Goal: Task Accomplishment & Management: Manage account settings

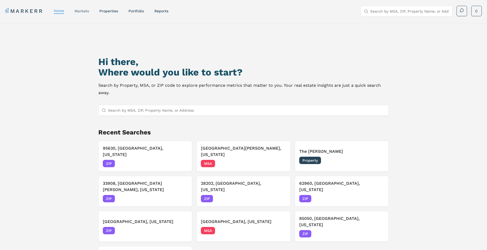
click at [77, 8] on div "markets" at bounding box center [81, 10] width 14 height 5
click at [78, 12] on link "markets" at bounding box center [81, 11] width 14 height 4
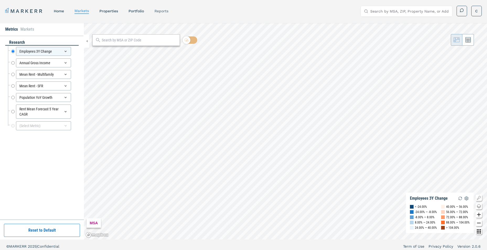
click at [156, 10] on link "reports" at bounding box center [161, 11] width 14 height 4
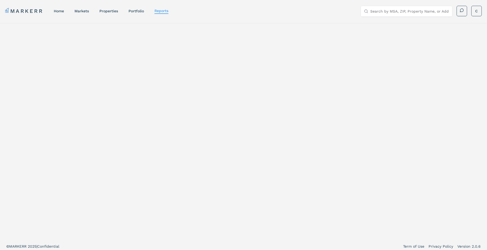
select select "-release_date"
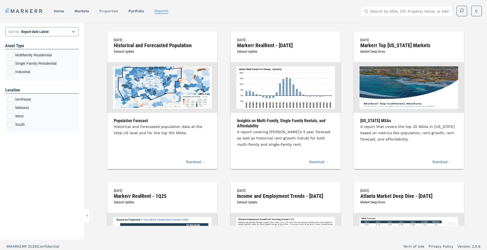
click at [107, 12] on link "properties" at bounding box center [108, 11] width 19 height 4
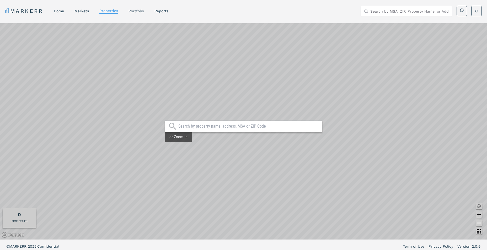
click at [137, 12] on link "Portfolio" at bounding box center [135, 11] width 15 height 4
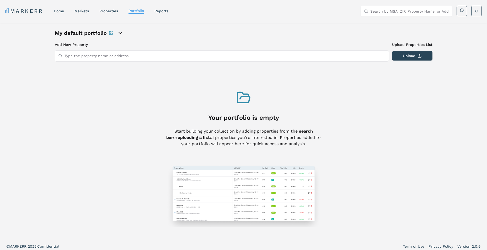
click at [109, 32] on icon "Rename this portfolio" at bounding box center [111, 33] width 4 height 4
click at [163, 32] on icon "Cancel Rename" at bounding box center [164, 33] width 2 height 2
click at [121, 34] on div "My default portfolio" at bounding box center [114, 32] width 118 height 7
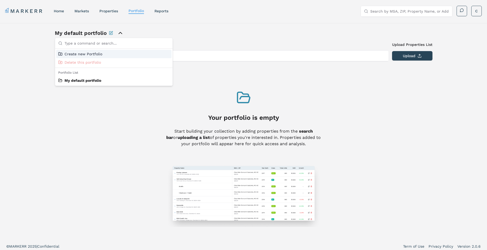
click at [119, 32] on icon "close portfolio options" at bounding box center [120, 33] width 6 height 6
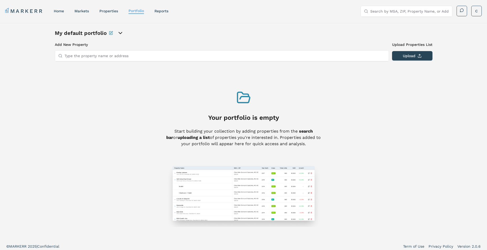
click at [119, 32] on icon "open portfolio options" at bounding box center [120, 33] width 6 height 6
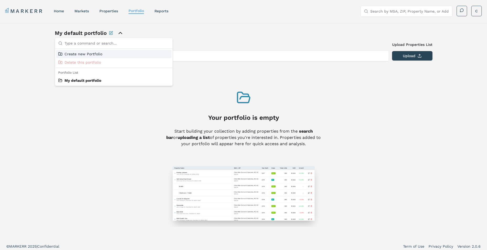
click at [247, 82] on div "Add New Property Upload Properties List Type the property name or address Uploa…" at bounding box center [243, 134] width 377 height 185
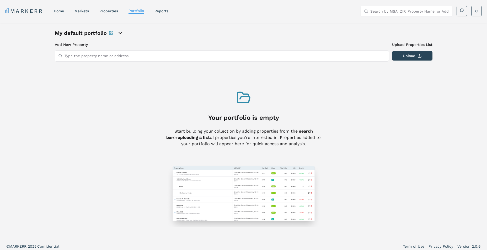
click at [108, 57] on input "Type the property name or address" at bounding box center [224, 56] width 321 height 10
click at [408, 55] on button "Upload" at bounding box center [412, 55] width 40 height 9
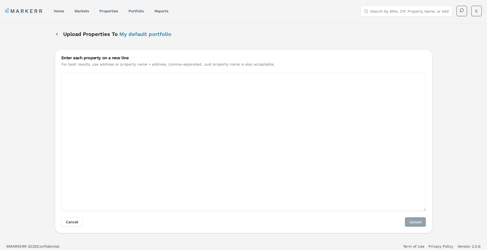
click at [55, 34] on button "Back" at bounding box center [57, 33] width 4 height 9
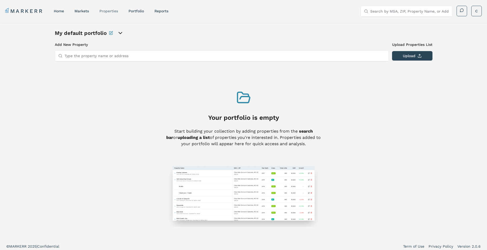
click at [108, 10] on link "properties" at bounding box center [108, 11] width 19 height 4
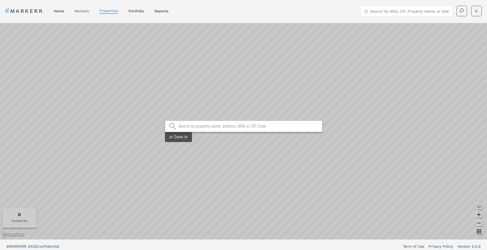
click at [86, 10] on link "markets" at bounding box center [81, 11] width 14 height 4
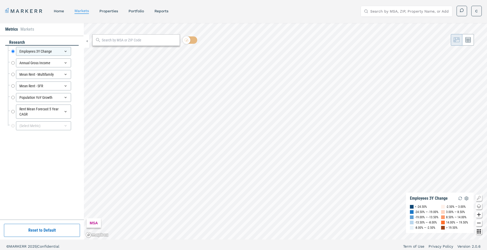
click at [126, 11] on nav "MARKERR home markets properties Portfolio reports" at bounding box center [86, 10] width 163 height 7
click at [148, 11] on nav "MARKERR home markets properties Portfolio reports" at bounding box center [86, 10] width 163 height 7
click at [134, 10] on link "Portfolio" at bounding box center [135, 11] width 15 height 4
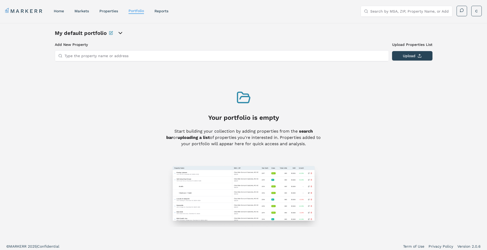
click at [109, 33] on icon "Rename this portfolio" at bounding box center [111, 33] width 4 height 4
click at [184, 37] on div "New Portfolio Description My default portfolio" at bounding box center [243, 33] width 377 height 8
click at [124, 57] on input "Type the property name or address" at bounding box center [224, 56] width 321 height 10
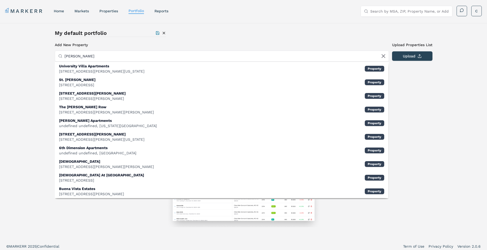
drag, startPoint x: 97, startPoint y: 54, endPoint x: 29, endPoint y: 54, distance: 67.9
click at [29, 54] on div "New Portfolio Description My default portfolio Add New Property Upload Properti…" at bounding box center [243, 131] width 487 height 216
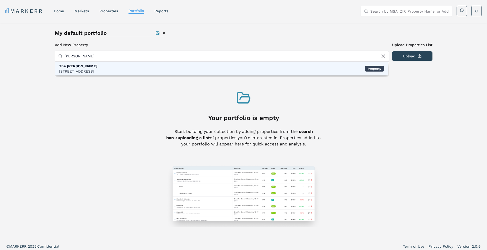
type input "[PERSON_NAME]"
click at [97, 69] on div "[STREET_ADDRESS]" at bounding box center [78, 71] width 38 height 5
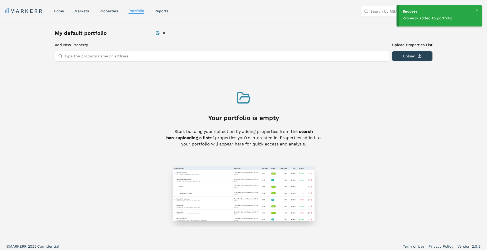
click at [105, 57] on input "Type the property name or address" at bounding box center [224, 56] width 321 height 10
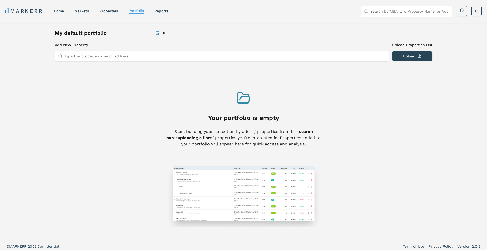
click at [216, 76] on div "Add New Property Upload Properties List Type the property name or address Uploa…" at bounding box center [243, 134] width 377 height 185
click at [111, 10] on link "properties" at bounding box center [108, 11] width 19 height 4
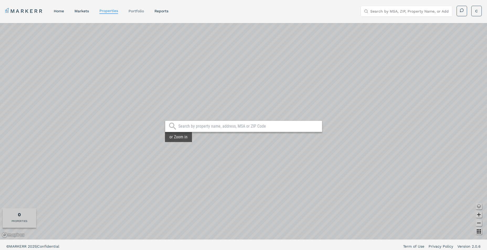
click at [134, 12] on link "Portfolio" at bounding box center [135, 11] width 15 height 4
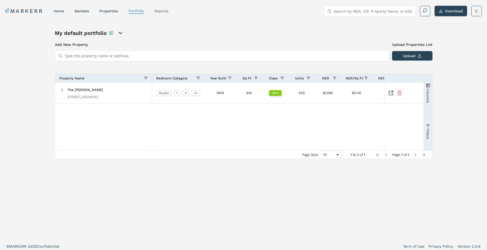
click at [159, 9] on link "reports" at bounding box center [161, 11] width 14 height 4
select select "-release_date"
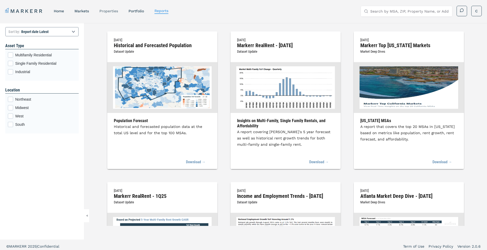
click at [115, 13] on link "properties" at bounding box center [108, 11] width 19 height 4
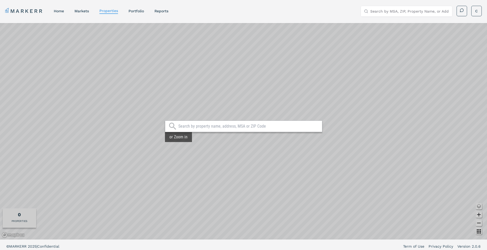
click at [127, 14] on nav "MARKERR home markets properties Portfolio reports" at bounding box center [86, 10] width 163 height 7
click at [136, 13] on link "Portfolio" at bounding box center [135, 11] width 15 height 4
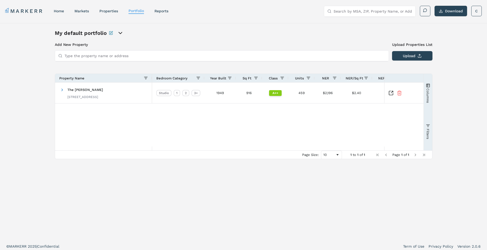
scroll to position [0, 93]
click at [426, 92] on span "Columns" at bounding box center [428, 95] width 4 height 15
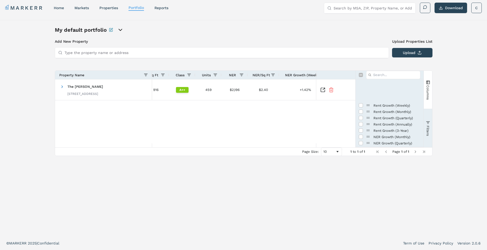
scroll to position [84, 0]
click at [362, 124] on input "Press SPACE to toggle visibility (hidden)" at bounding box center [361, 125] width 4 height 4
checkbox input "true"
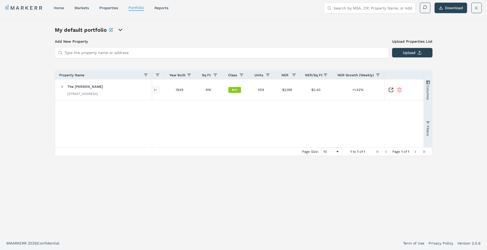
scroll to position [0, 0]
click at [91, 6] on nav "MARKERR home markets properties Portfolio reports" at bounding box center [86, 7] width 163 height 7
click at [80, 7] on link "markets" at bounding box center [81, 8] width 14 height 4
